Goal: Transaction & Acquisition: Subscribe to service/newsletter

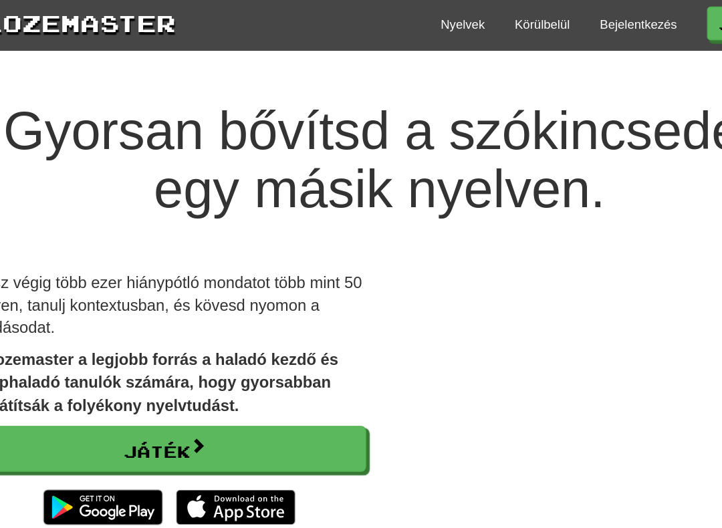
scroll to position [3, 0]
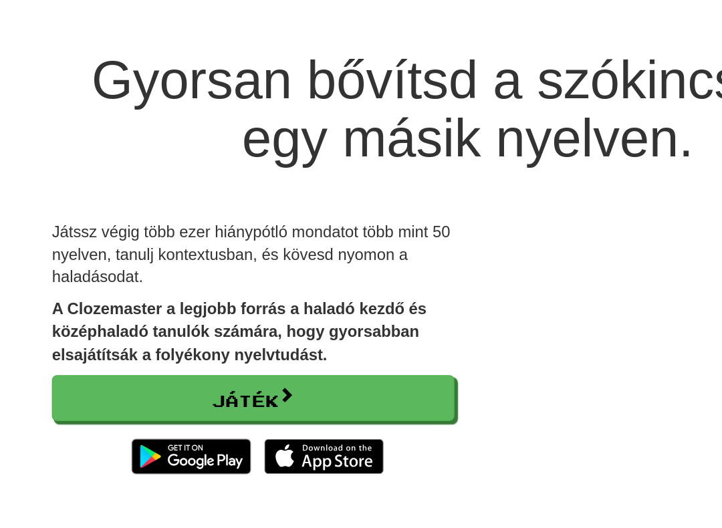
click at [227, 331] on span at bounding box center [224, 337] width 12 height 12
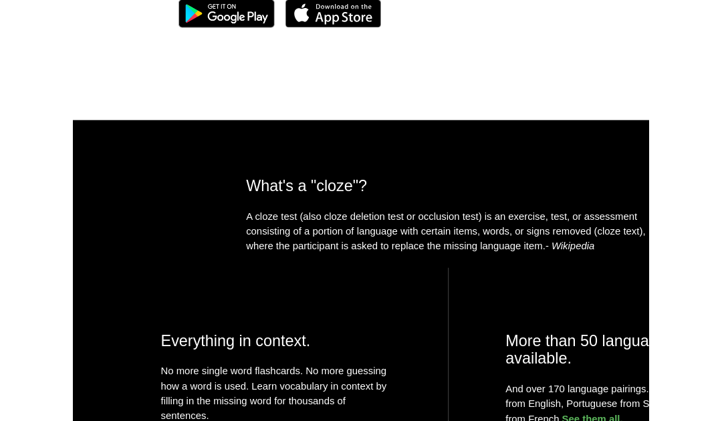
scroll to position [243, 0]
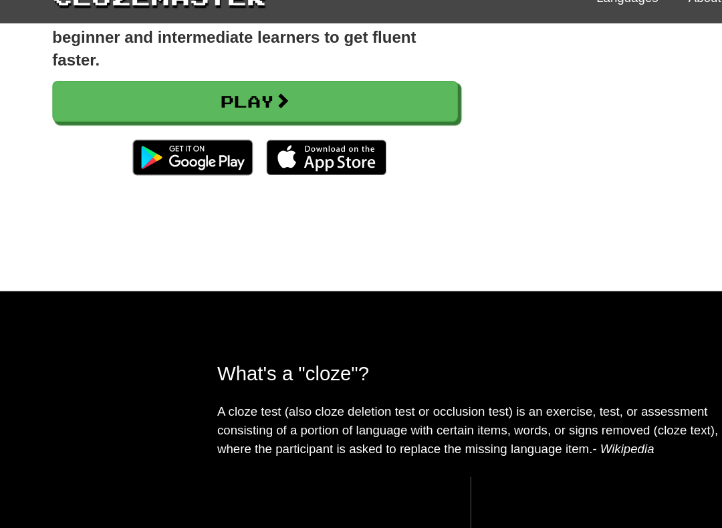
click at [260, 126] on img at bounding box center [252, 139] width 90 height 27
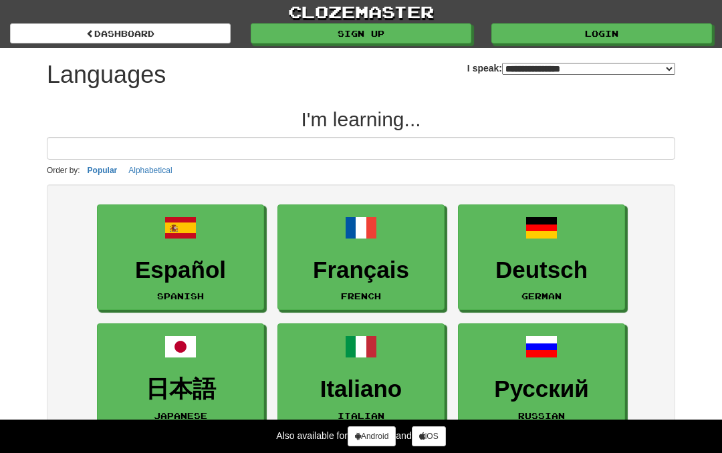
select select "*******"
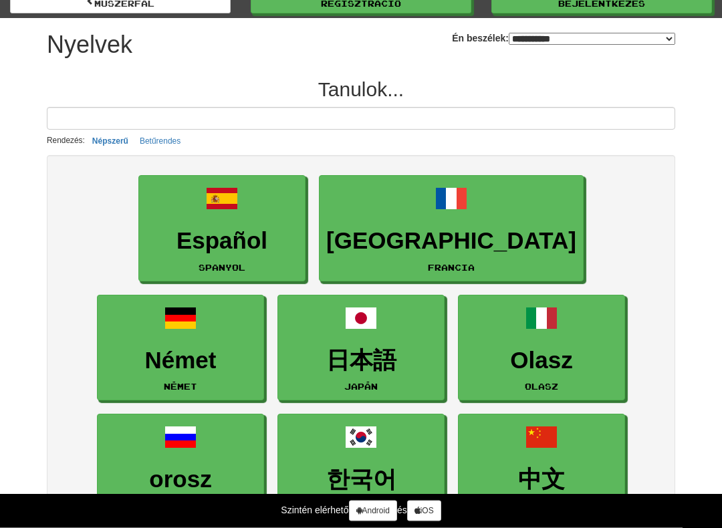
scroll to position [33, 0]
click at [217, 347] on font "Német" at bounding box center [181, 360] width 72 height 26
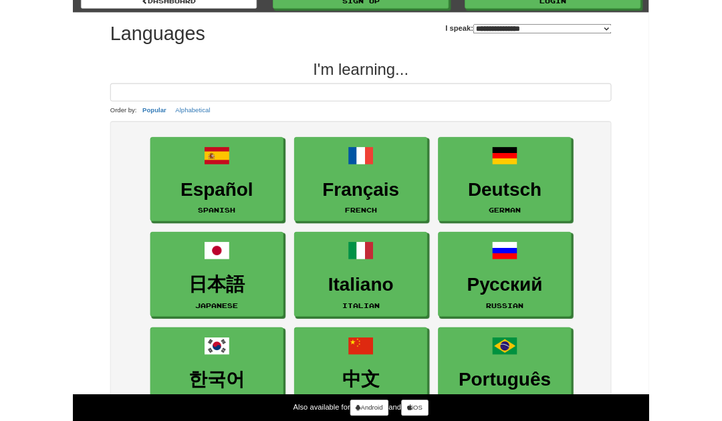
scroll to position [102, 0]
